Goal: Register for event/course

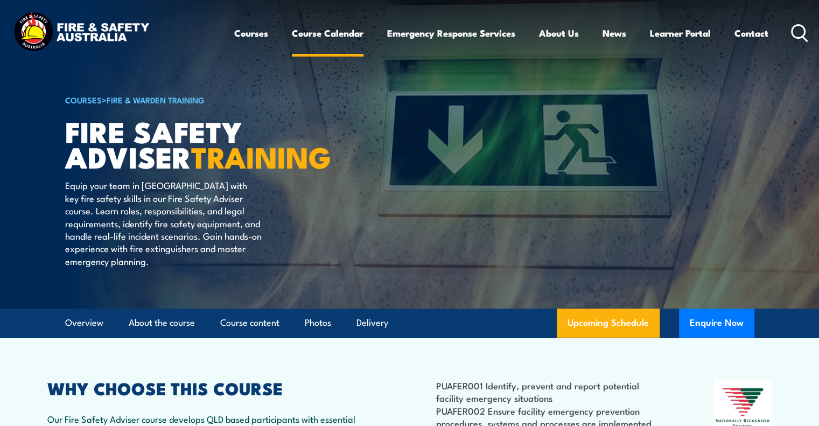
click at [321, 33] on link "Course Calendar" at bounding box center [328, 33] width 72 height 29
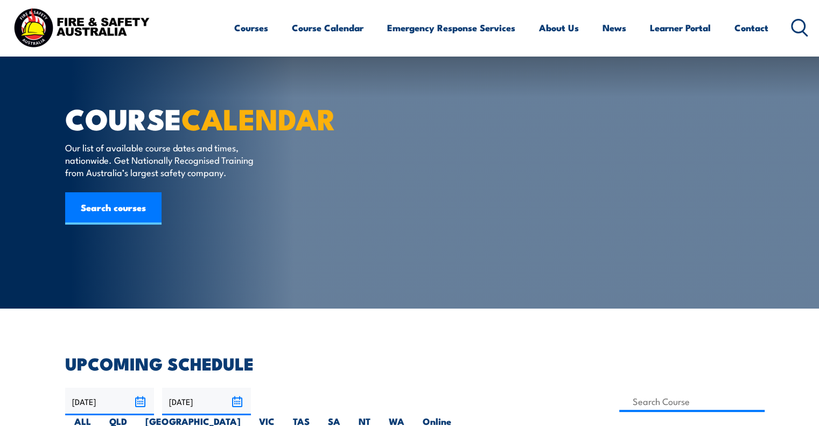
scroll to position [269, 0]
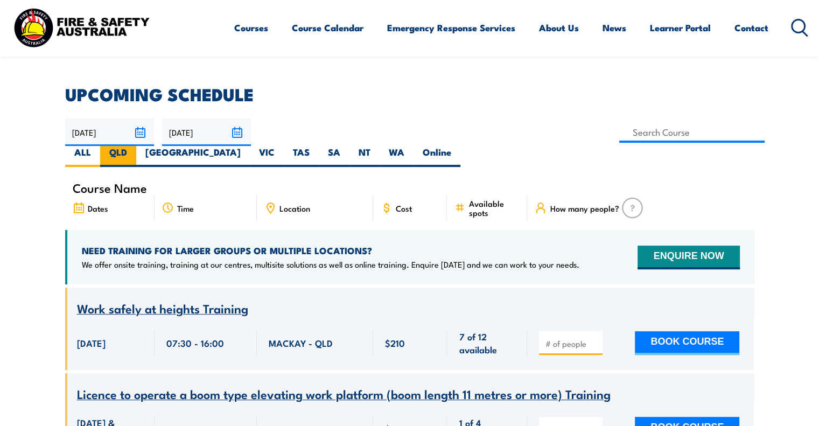
click at [136, 146] on label "QLD" at bounding box center [118, 156] width 36 height 21
click at [134, 146] on input "QLD" at bounding box center [130, 149] width 7 height 7
radio input "true"
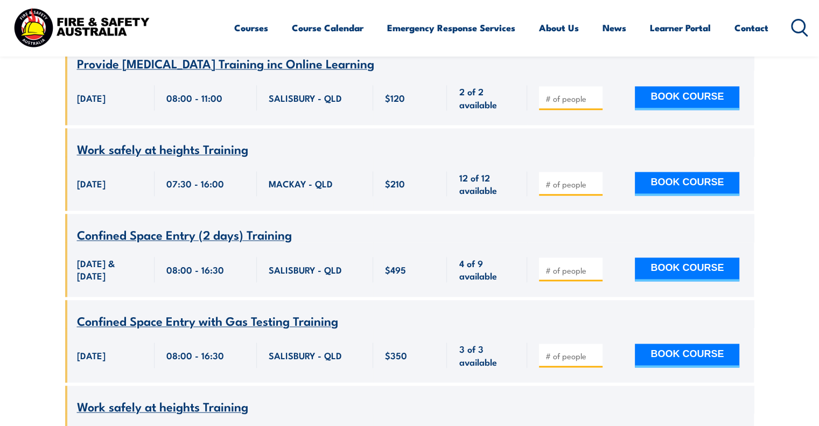
scroll to position [1593, 0]
